Goal: Navigation & Orientation: Find specific page/section

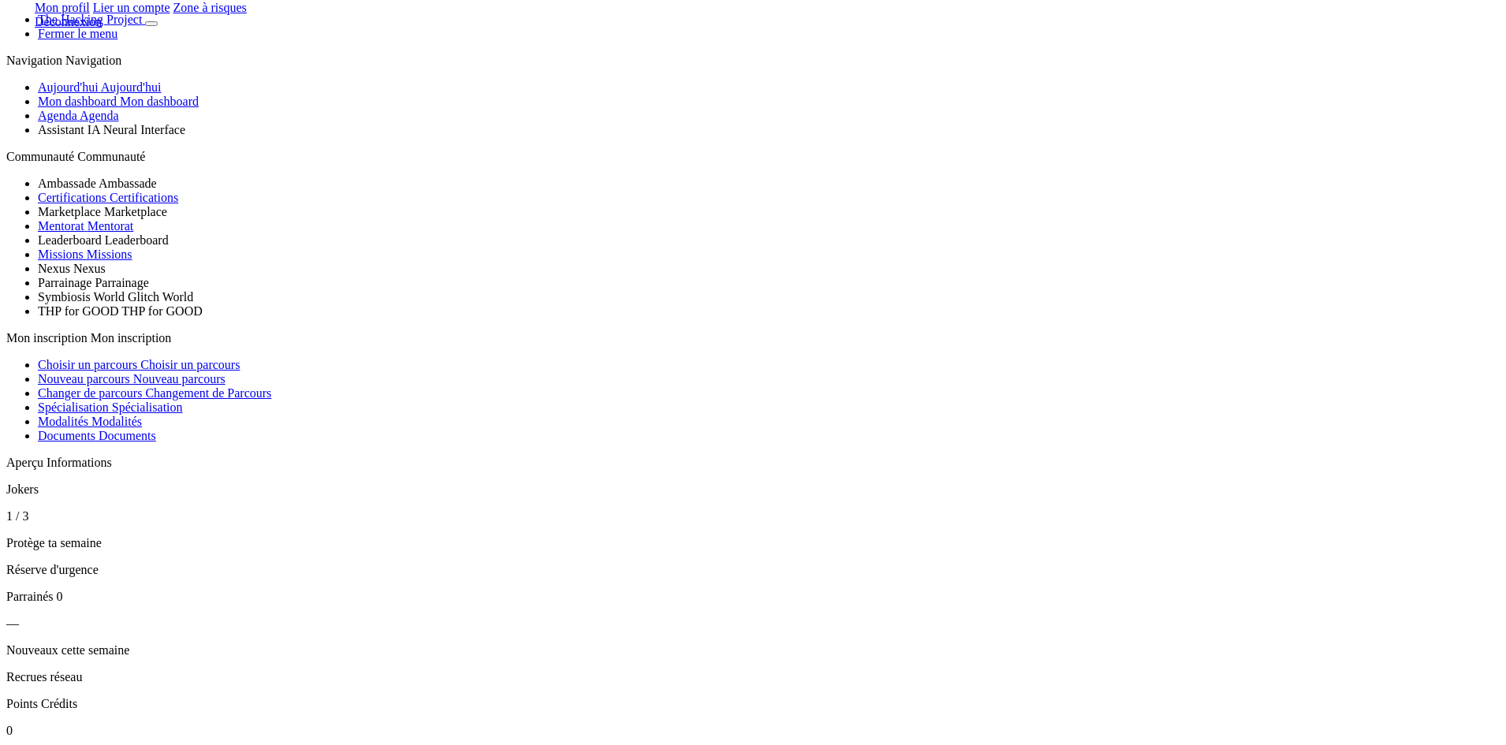
click at [119, 122] on link "Agenda Agenda" at bounding box center [78, 115] width 81 height 13
click at [110, 108] on span "Mon dashboard Mon dashboard" at bounding box center [118, 101] width 161 height 13
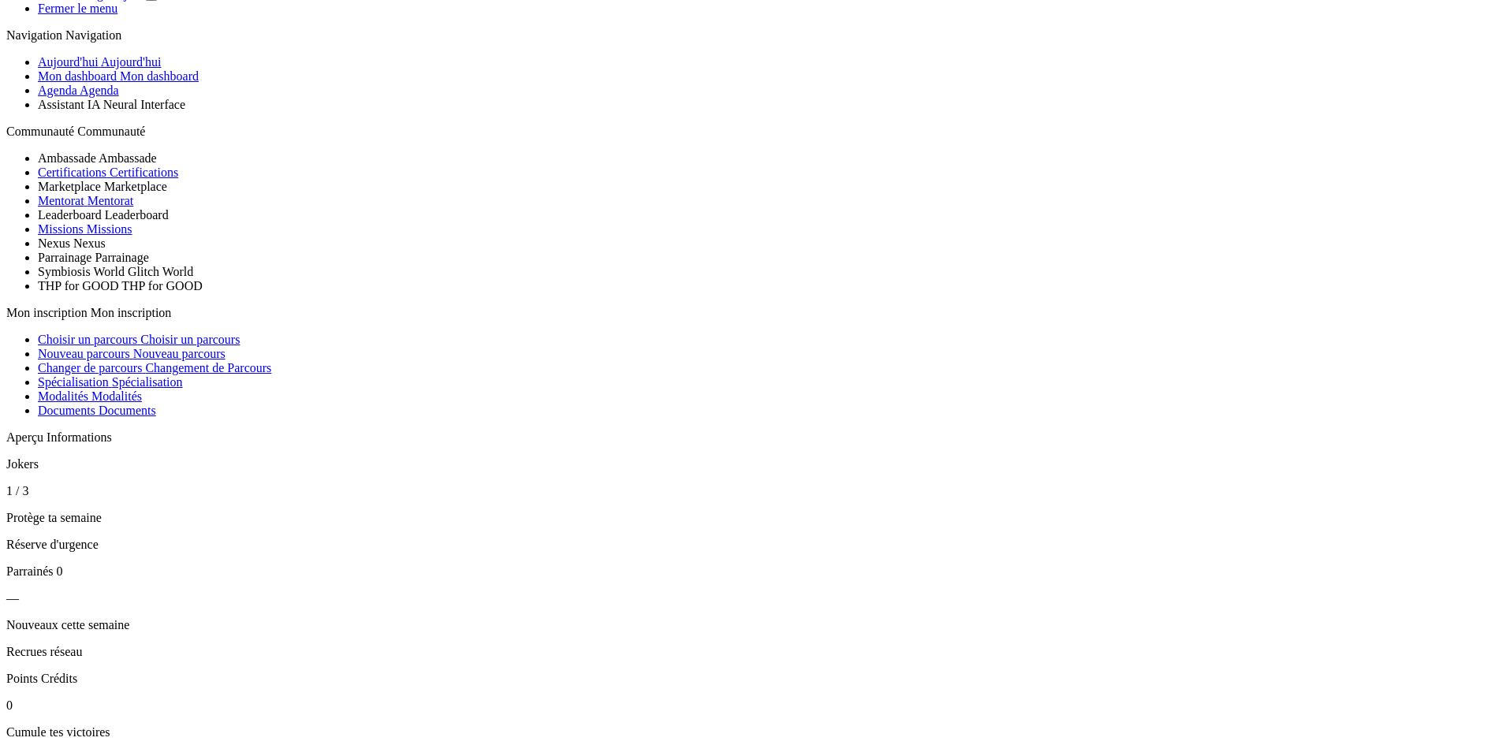
scroll to position [89, 0]
